Goal: Obtain resource: Download file/media

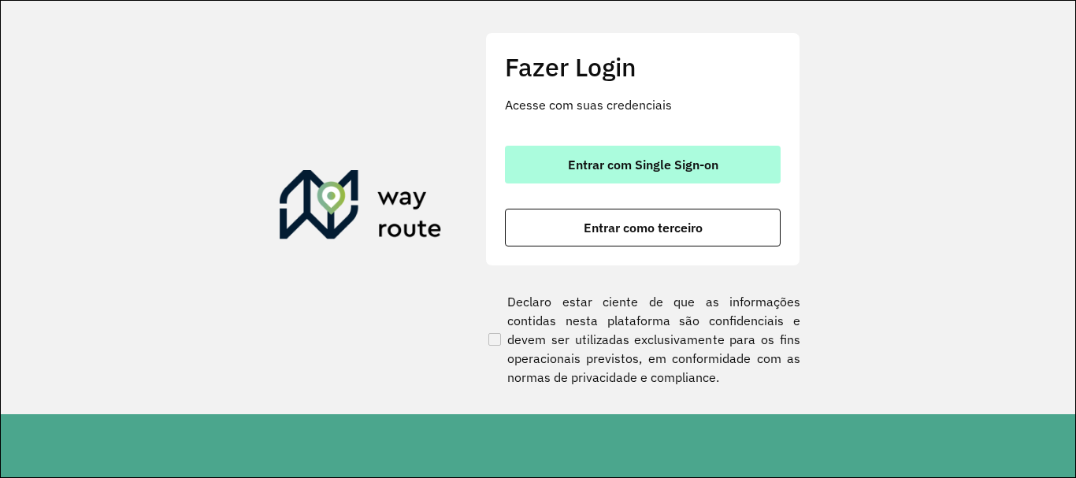
click at [569, 158] on span "Entrar com Single Sign-on" at bounding box center [643, 164] width 150 height 13
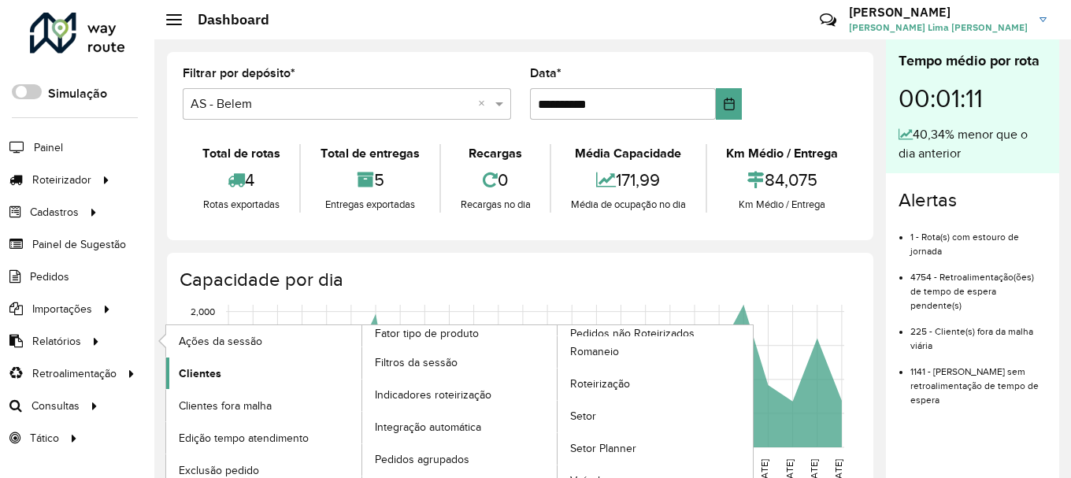
click at [212, 373] on span "Clientes" at bounding box center [200, 373] width 43 height 17
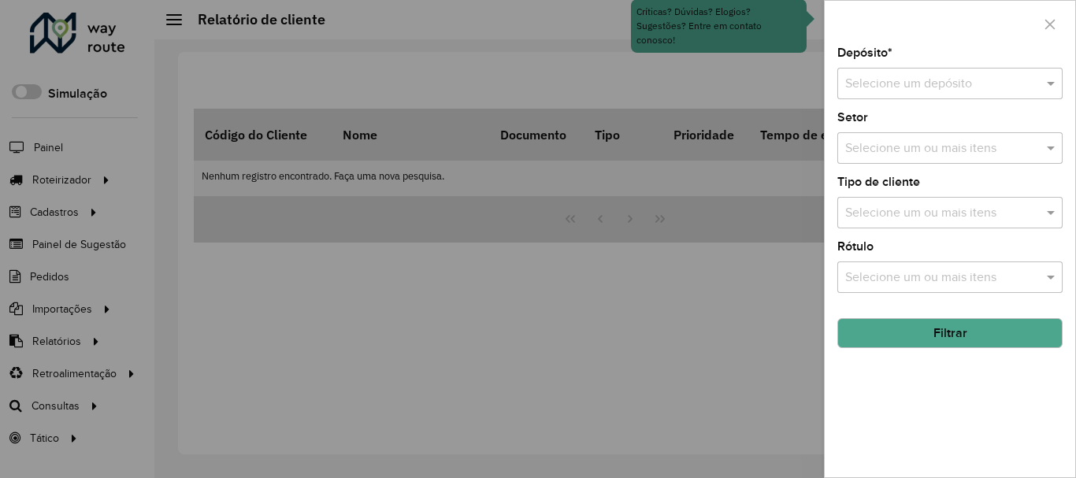
click at [995, 87] on input "text" at bounding box center [934, 84] width 178 height 19
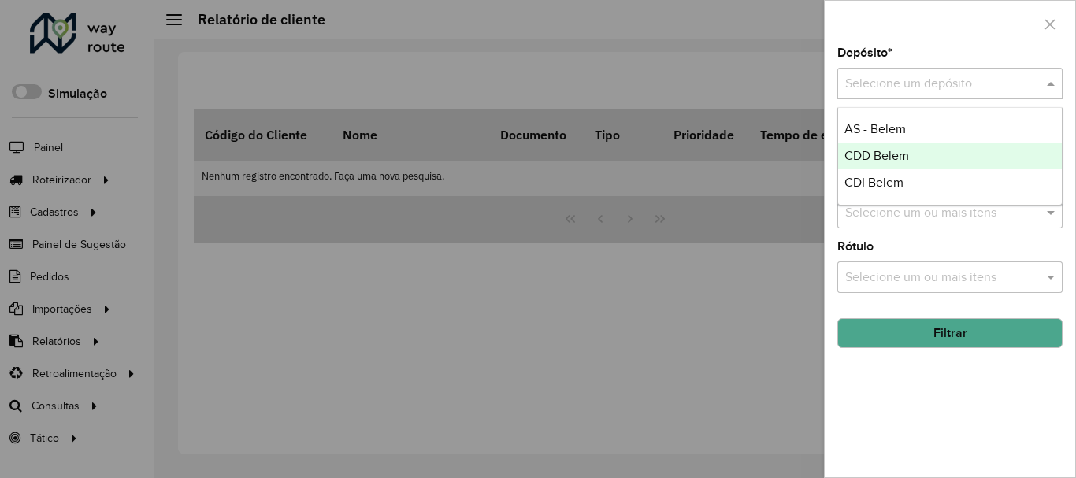
click at [885, 160] on span "CDD Belem" at bounding box center [876, 155] width 65 height 13
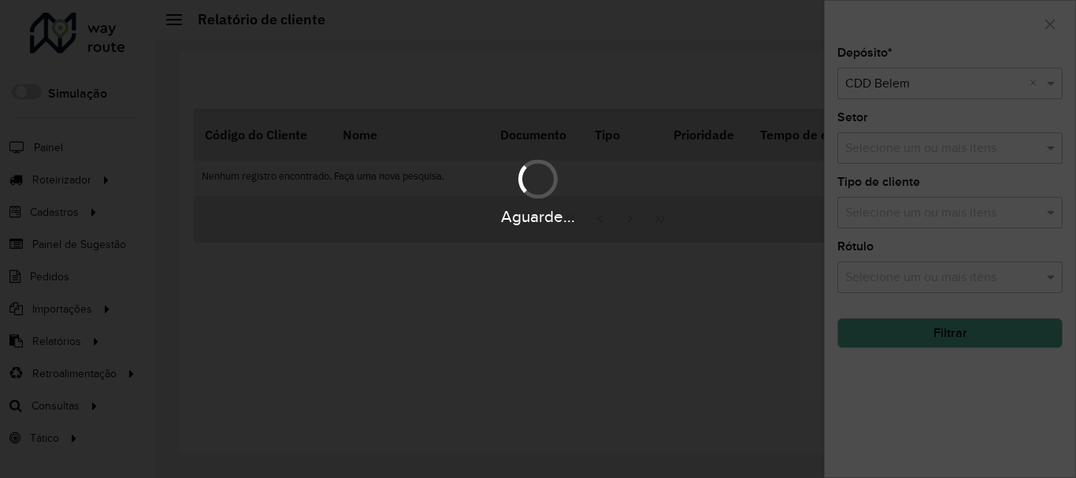
click at [924, 157] on div "Aguarde..." at bounding box center [538, 191] width 1076 height 75
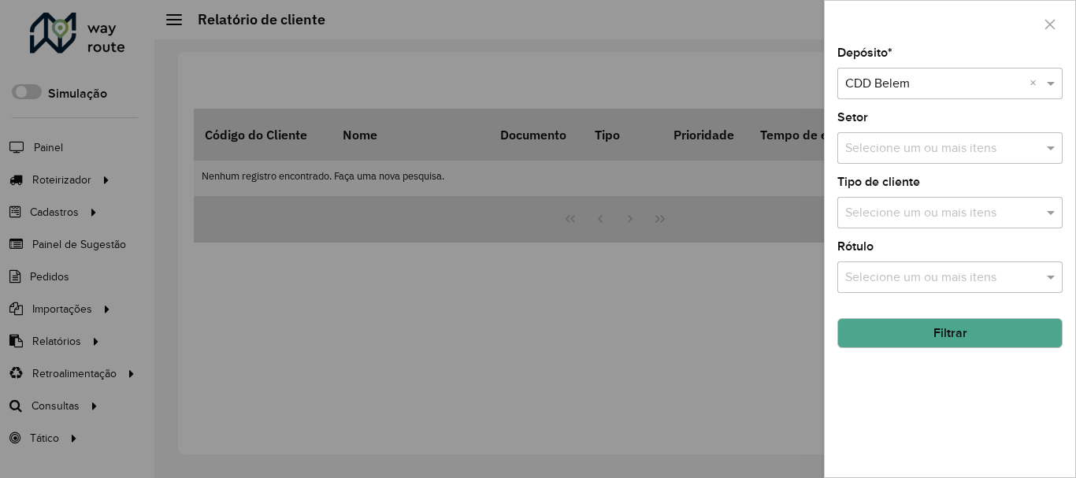
click at [946, 147] on input "text" at bounding box center [942, 148] width 202 height 19
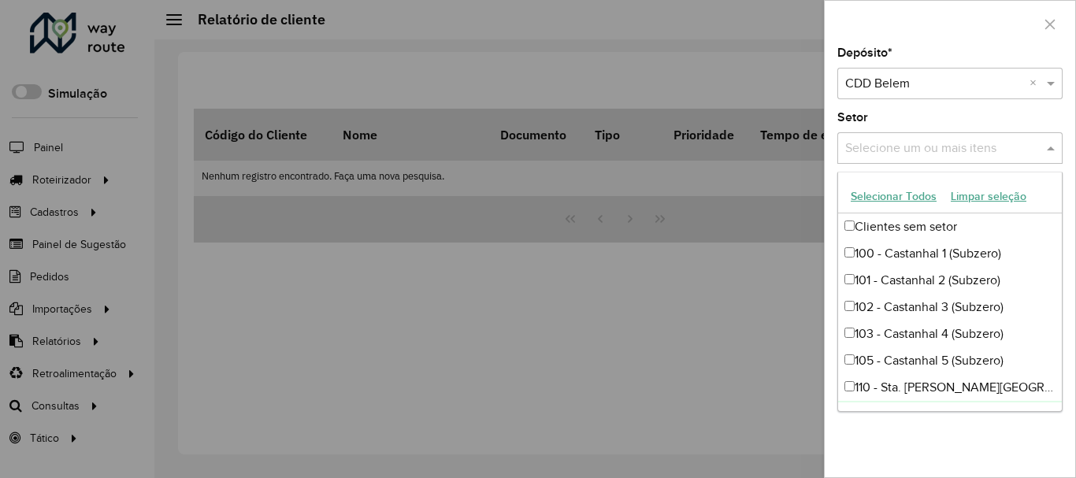
drag, startPoint x: 930, startPoint y: 448, endPoint x: 930, endPoint y: 436, distance: 11.8
click at [930, 450] on div "Depósito * Selecione um depósito × CDD Belem × Setor Selecione um ou mais itens…" at bounding box center [949, 262] width 250 height 430
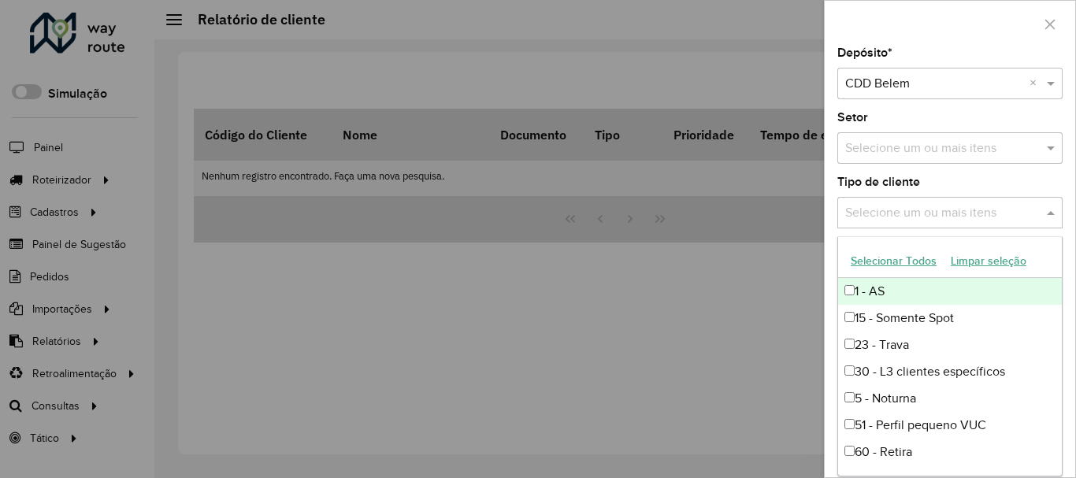
click at [907, 224] on div "Selecione um ou mais itens" at bounding box center [949, 212] width 225 height 31
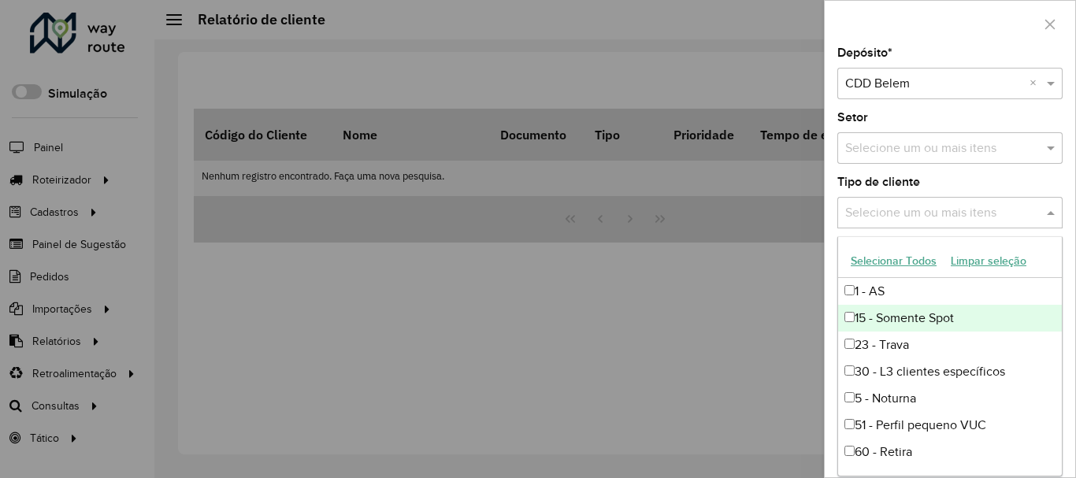
click at [941, 323] on div "15 - Somente Spot" at bounding box center [950, 318] width 224 height 27
click at [975, 181] on div "Tipo de cliente Selecione um ou mais itens 15 - Somente Spot × ×" at bounding box center [949, 202] width 225 height 52
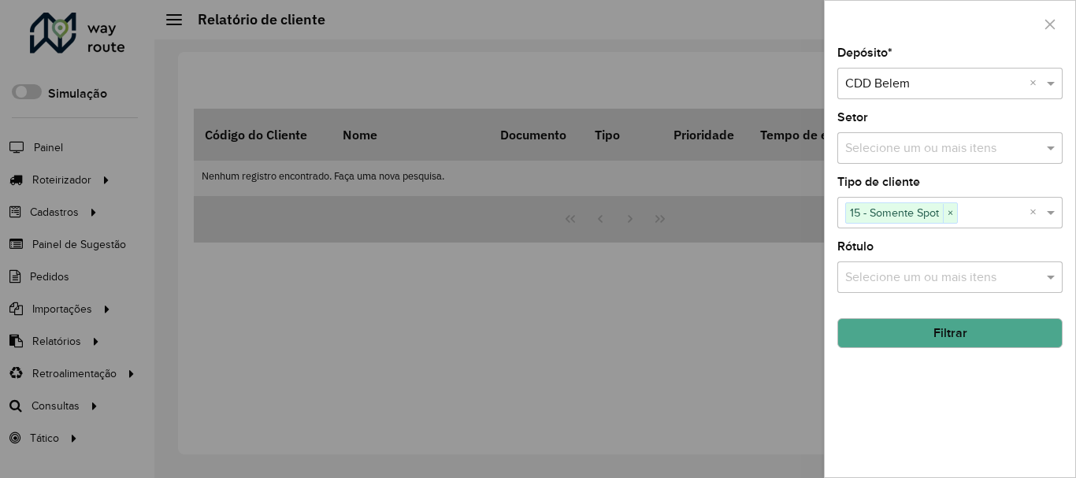
click at [953, 329] on button "Filtrar" at bounding box center [949, 333] width 225 height 30
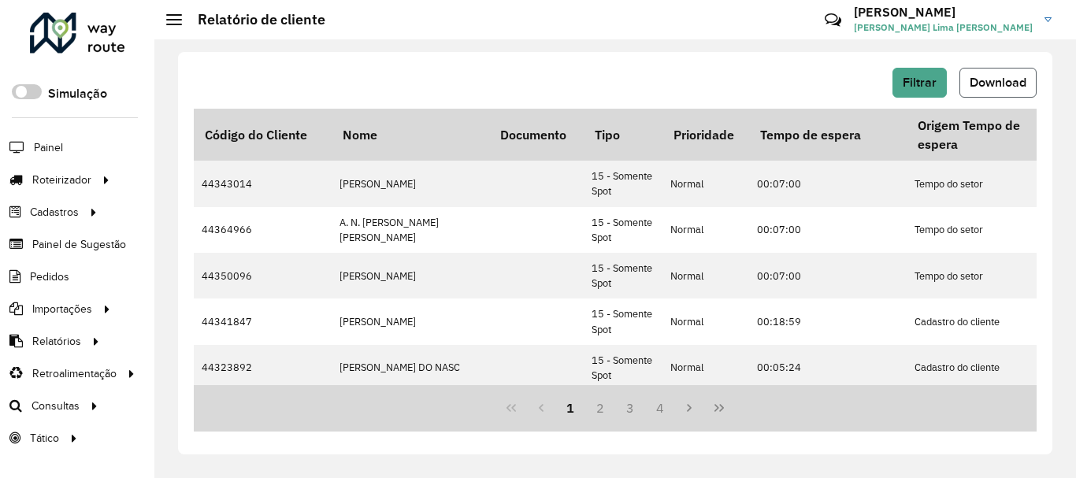
click at [1003, 84] on span "Download" at bounding box center [997, 82] width 57 height 13
click at [1019, 85] on span "Download" at bounding box center [997, 82] width 57 height 13
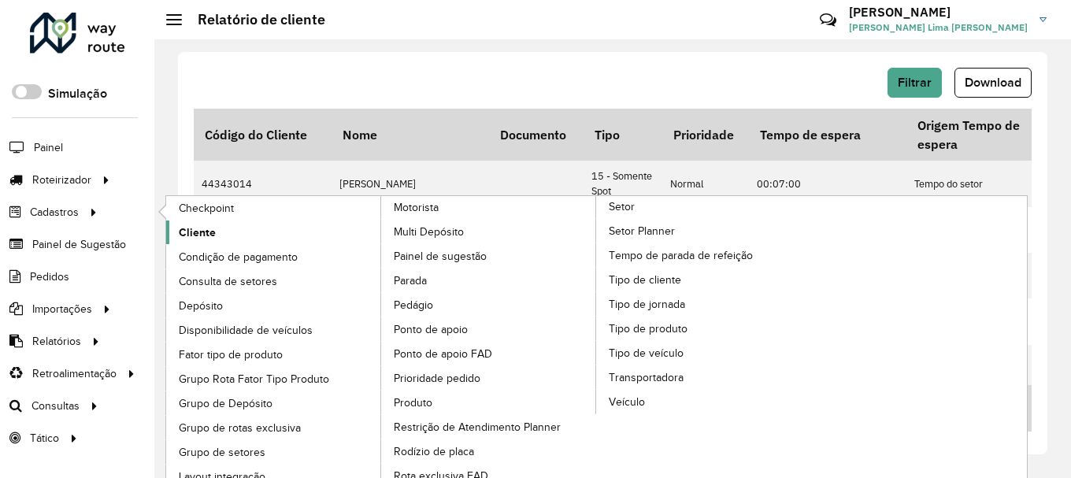
click at [187, 228] on span "Cliente" at bounding box center [197, 232] width 37 height 17
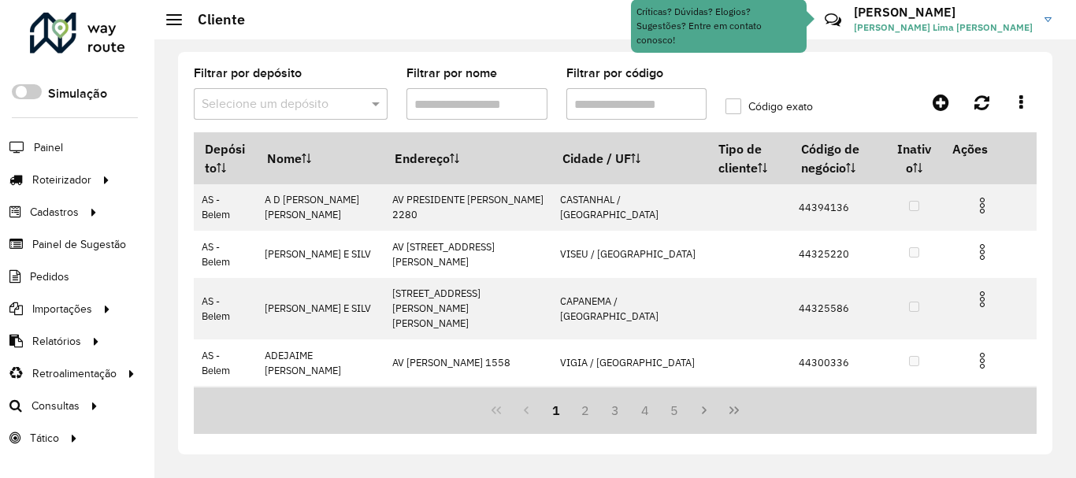
click at [584, 102] on input "Filtrar por código" at bounding box center [636, 103] width 141 height 31
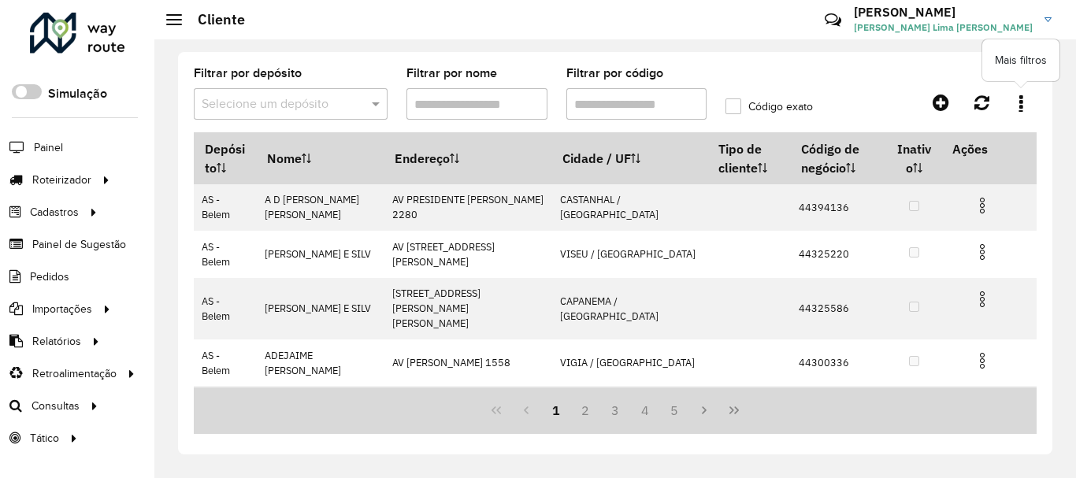
click at [1022, 106] on icon at bounding box center [1021, 102] width 4 height 17
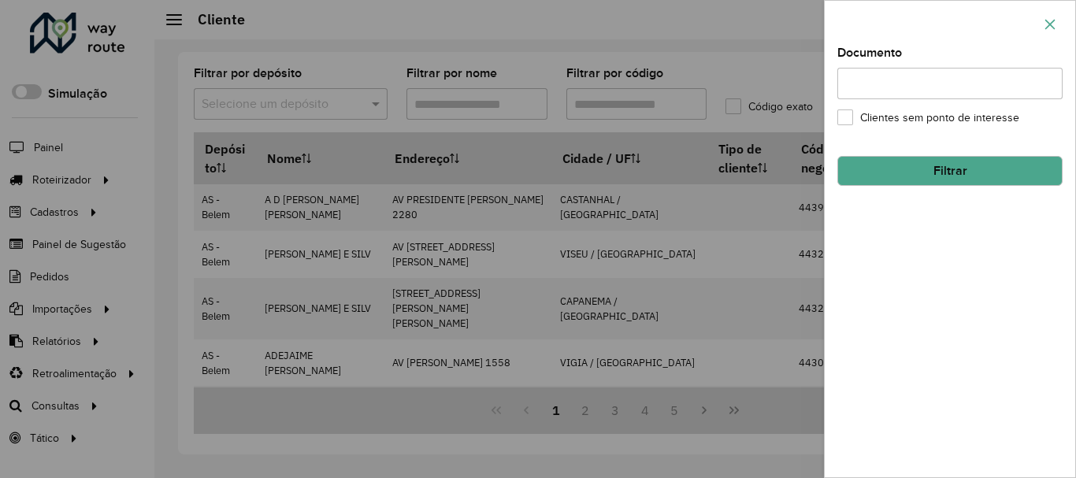
click at [1049, 25] on icon "button" at bounding box center [1050, 24] width 10 height 10
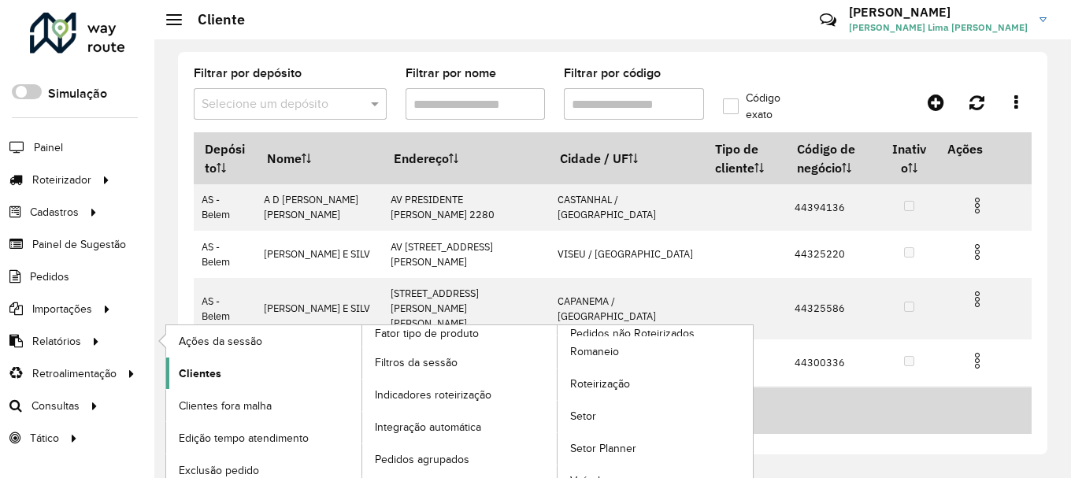
click at [193, 372] on span "Clientes" at bounding box center [200, 373] width 43 height 17
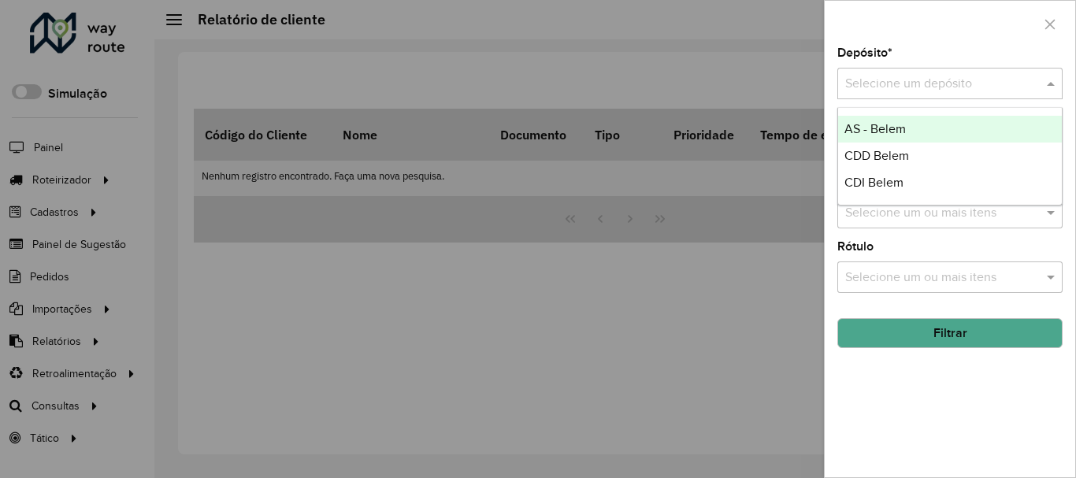
click at [942, 80] on input "text" at bounding box center [934, 84] width 178 height 19
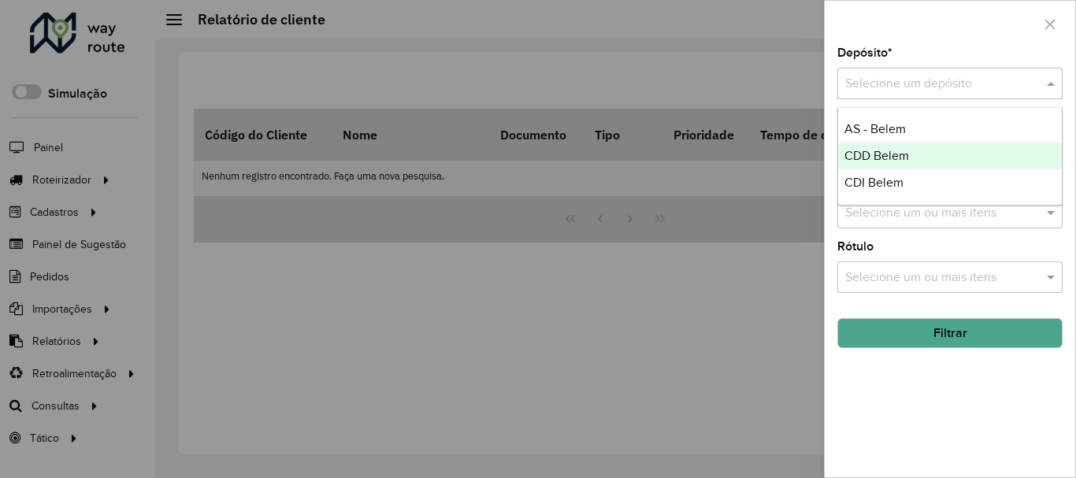
click at [871, 152] on span "CDD Belem" at bounding box center [876, 155] width 65 height 13
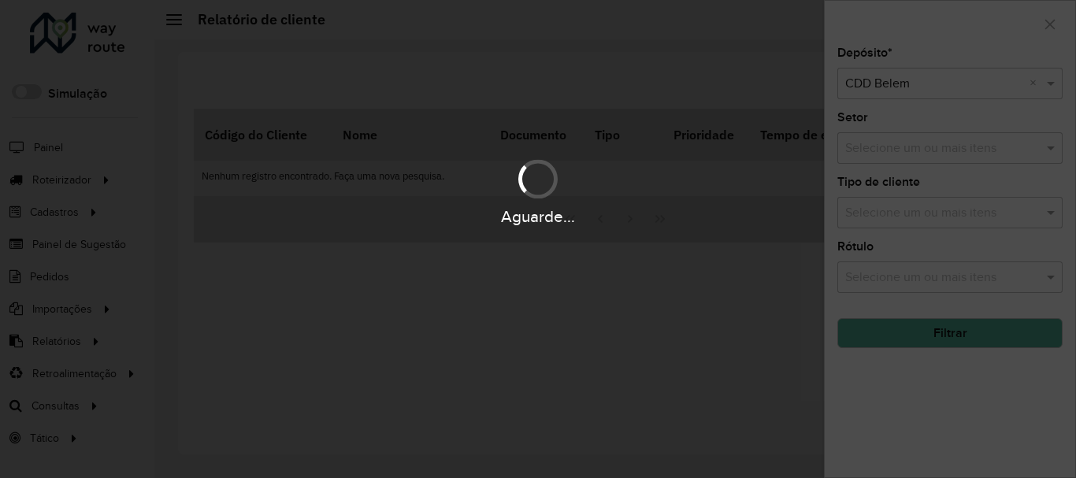
click at [909, 333] on div "Aguarde..." at bounding box center [538, 239] width 1076 height 478
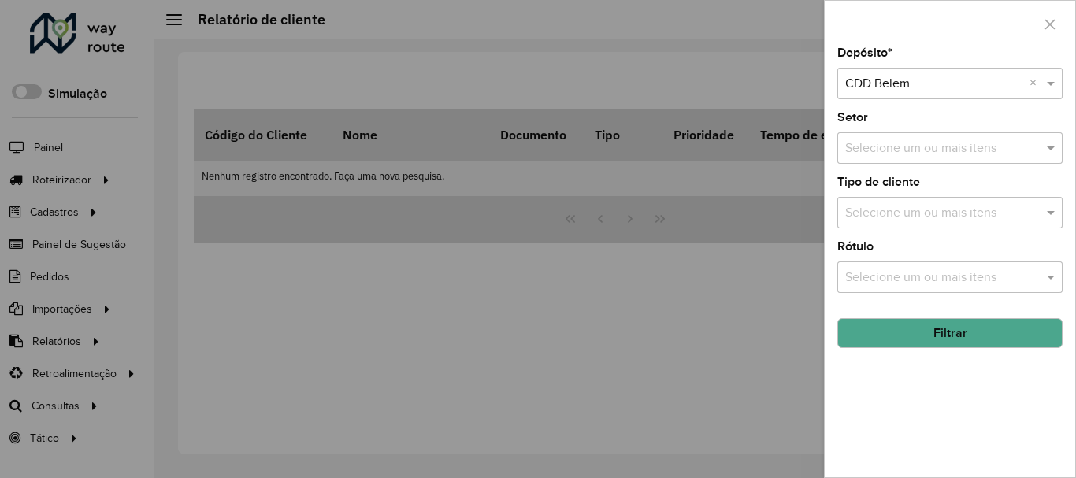
click at [909, 335] on button "Filtrar" at bounding box center [949, 333] width 225 height 30
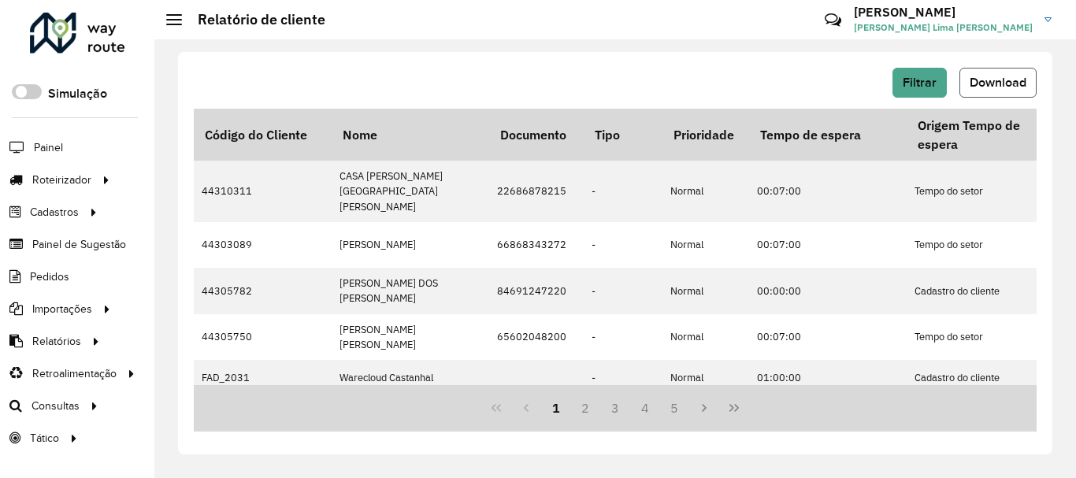
click at [1003, 80] on span "Download" at bounding box center [997, 82] width 57 height 13
